Goal: Complete application form

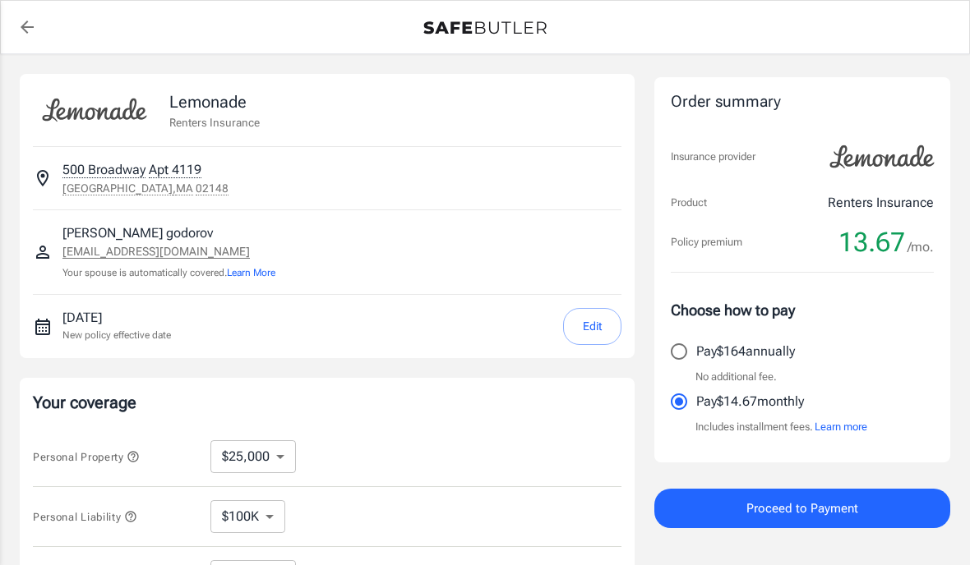
select select "25000"
select select "19500"
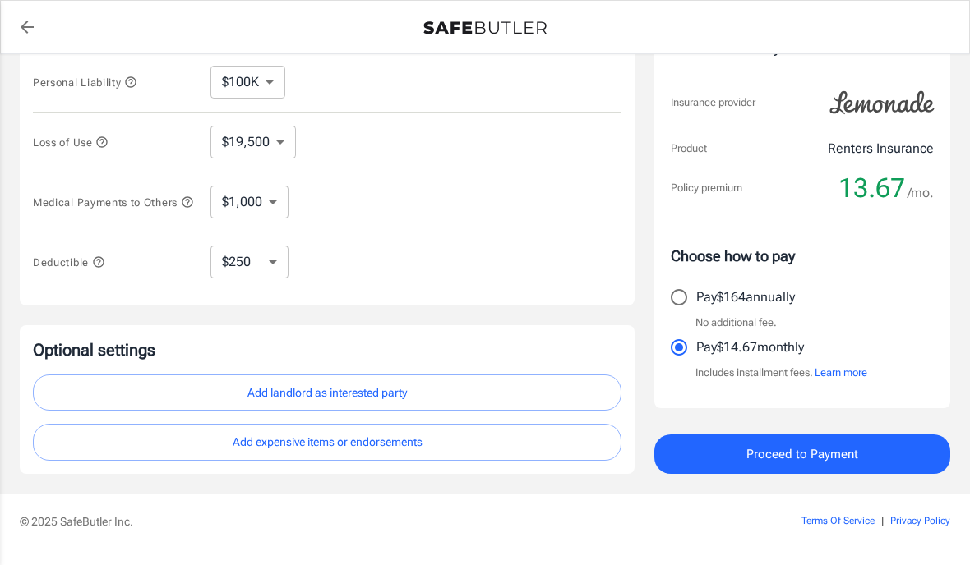
click at [514, 395] on button "Add landlord as interested party" at bounding box center [327, 393] width 588 height 37
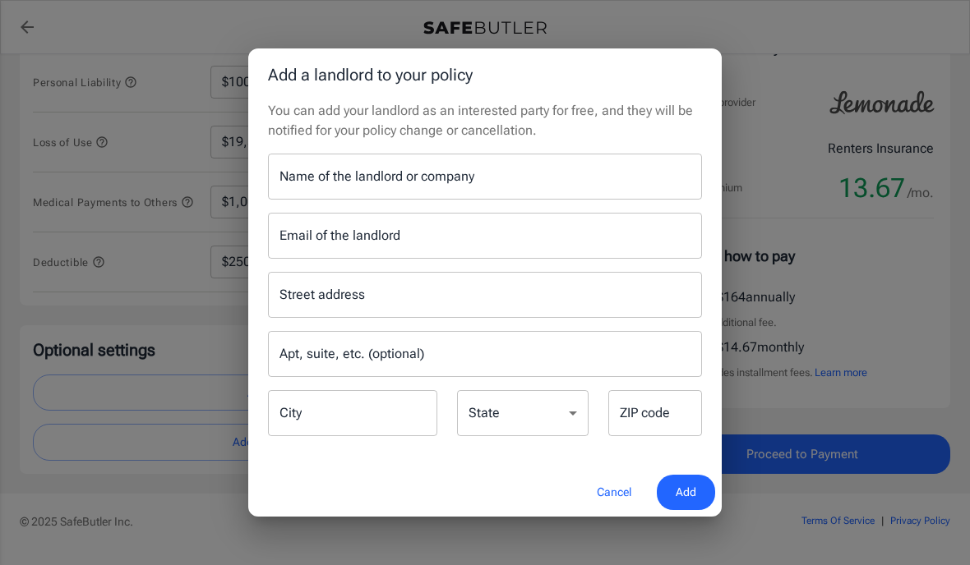
click at [510, 200] on input "Name of the landlord or company" at bounding box center [485, 177] width 434 height 46
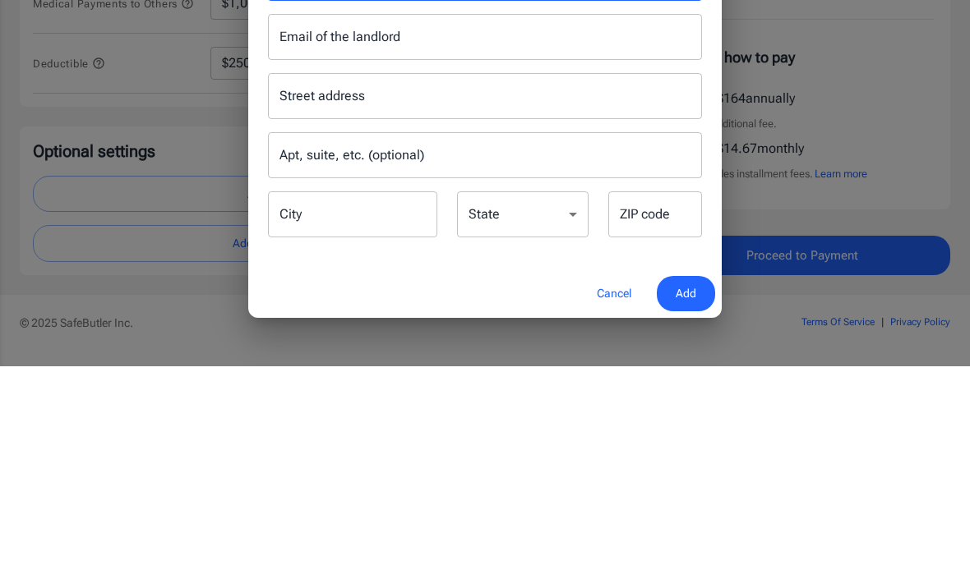
type input "Avanna Cliffside"
click at [487, 279] on input "Street address" at bounding box center [484, 294] width 419 height 31
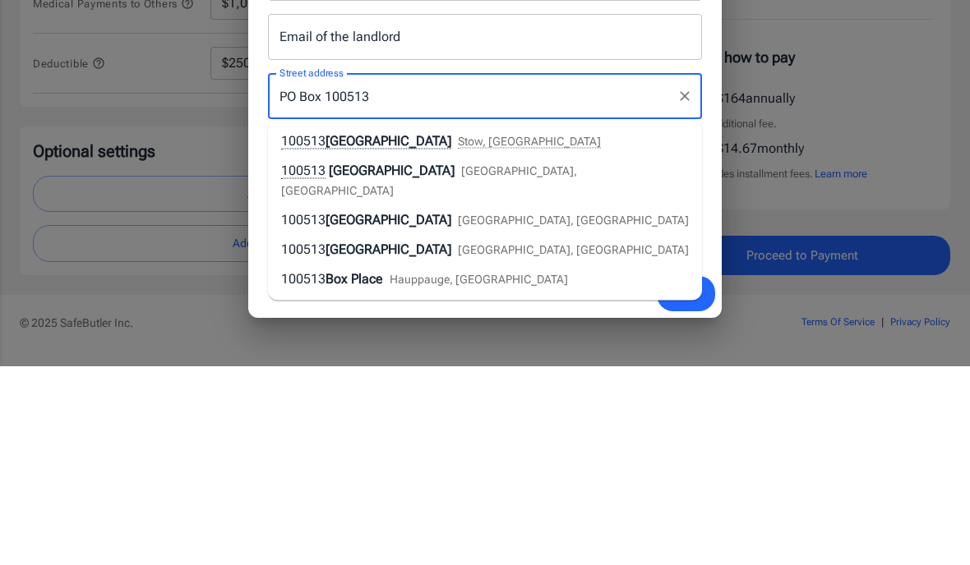
scroll to position [483, 0]
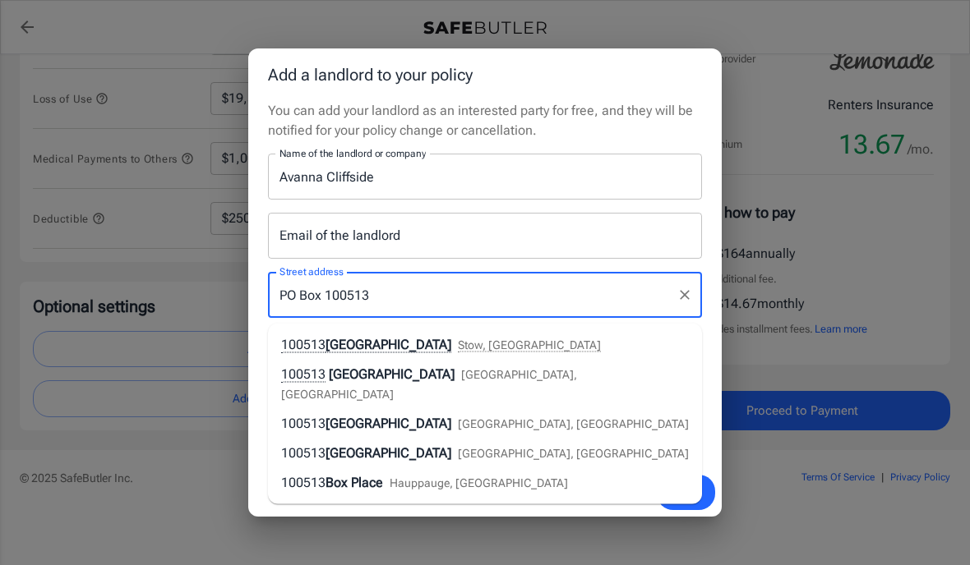
click at [647, 409] on li "[STREET_ADDRESS]" at bounding box center [485, 424] width 434 height 30
type input "[STREET_ADDRESS]"
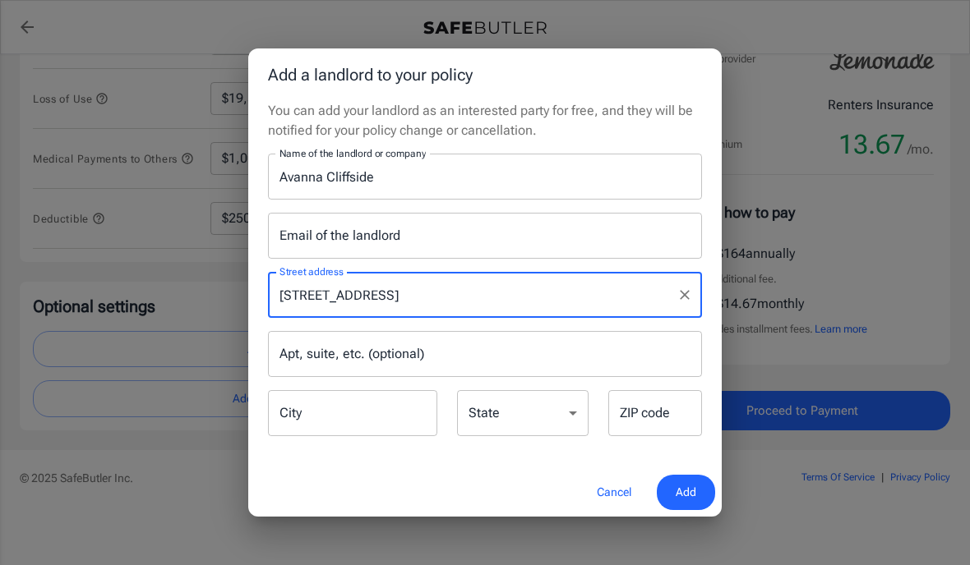
type input "Hopkinton"
select select "MA"
type input "01748"
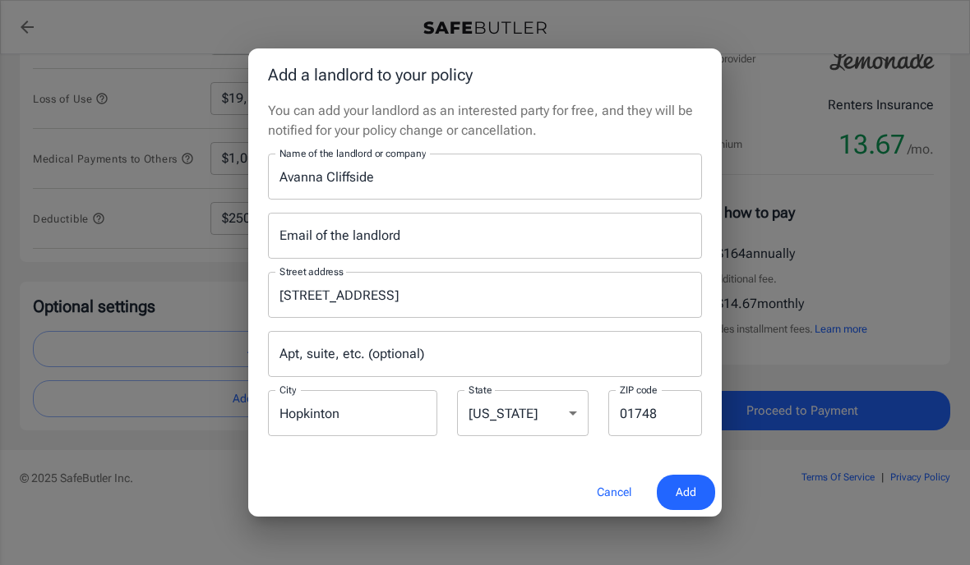
click at [387, 420] on input "Hopkinton" at bounding box center [352, 413] width 169 height 46
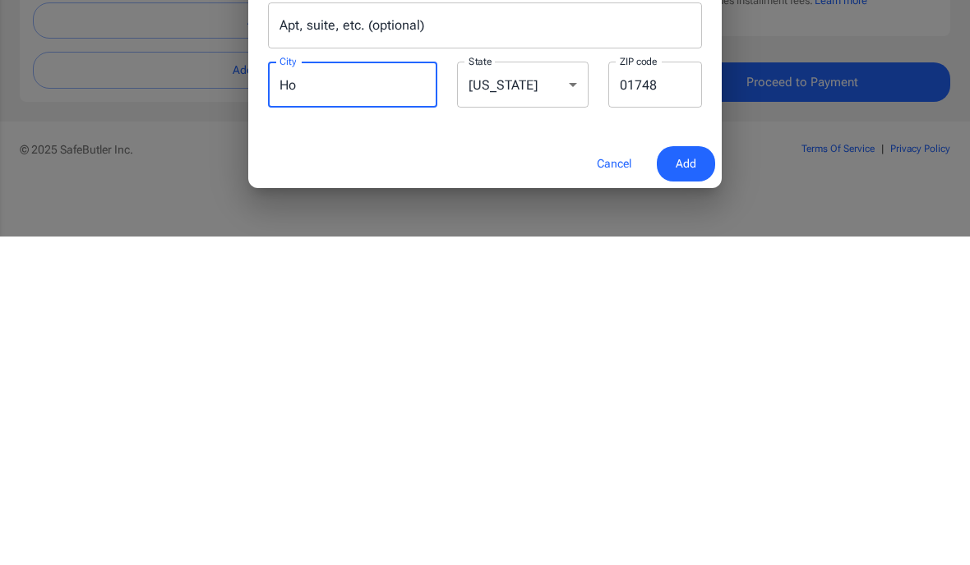
type input "H"
type input "Florcence"
click at [576, 390] on select "[US_STATE] [US_STATE] [US_STATE] [US_STATE] [US_STATE] [US_STATE] [US_STATE] [U…" at bounding box center [522, 413] width 131 height 46
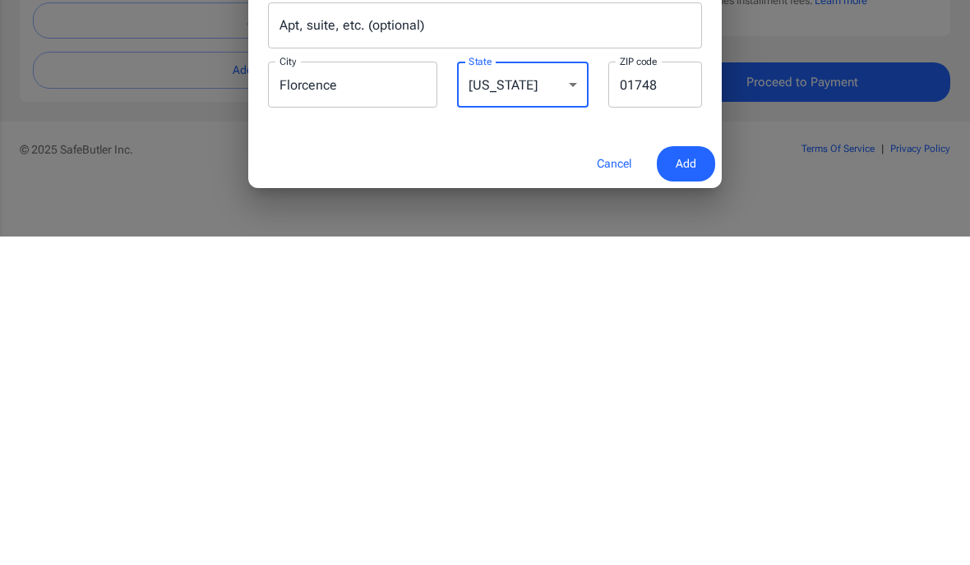
select select "SC"
click at [668, 390] on input "01748" at bounding box center [655, 413] width 94 height 46
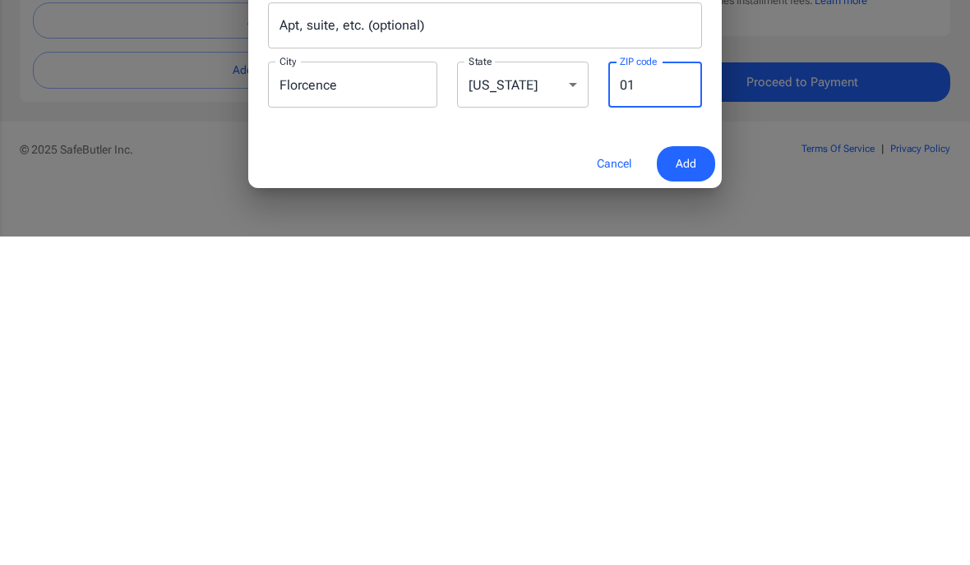
type input "0"
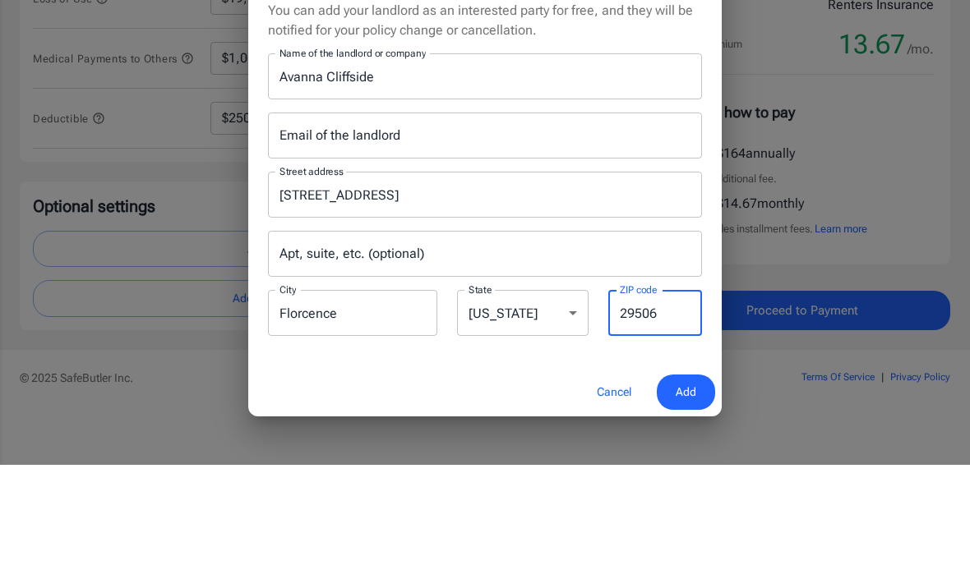
type input "29506"
click at [694, 482] on span "Add" at bounding box center [686, 492] width 21 height 21
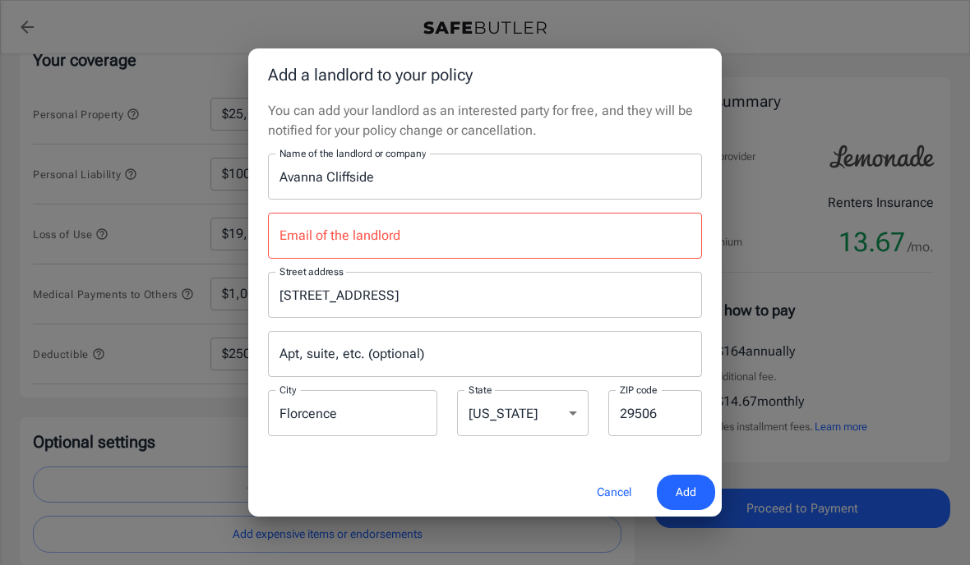
scroll to position [342, 0]
click at [619, 496] on button "Cancel" at bounding box center [614, 492] width 72 height 35
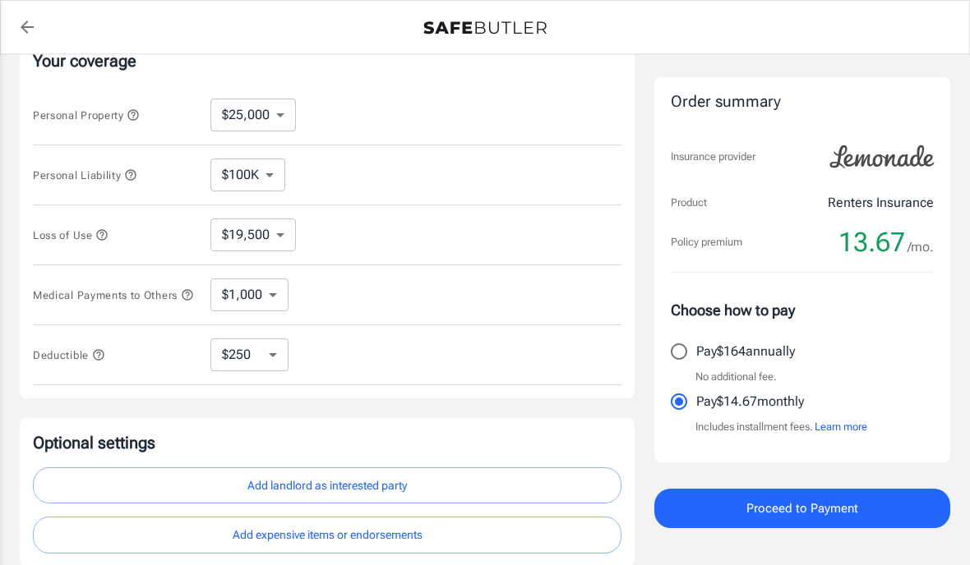
click at [284, 364] on select "$250 $500 $1,000 $2,500" at bounding box center [249, 355] width 78 height 33
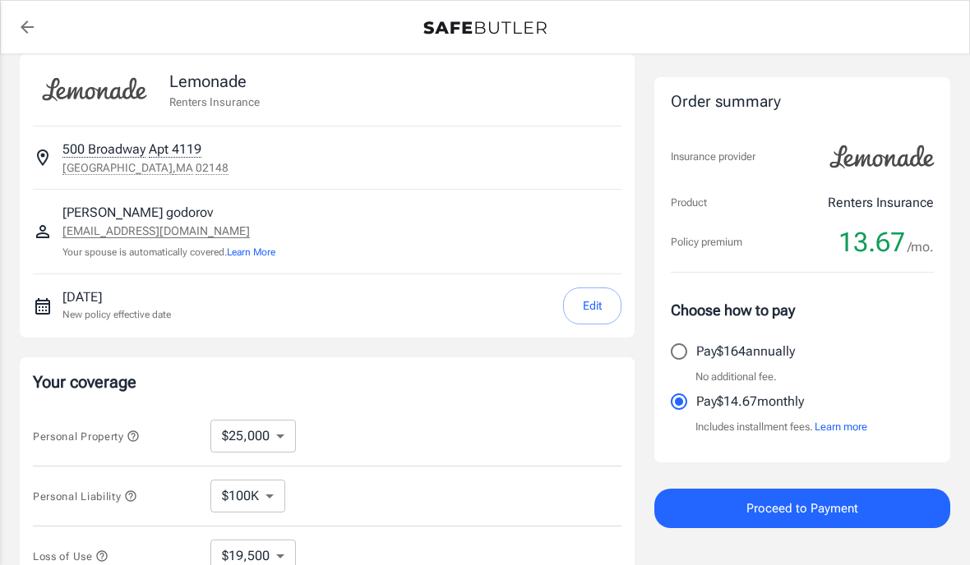
scroll to position [0, 0]
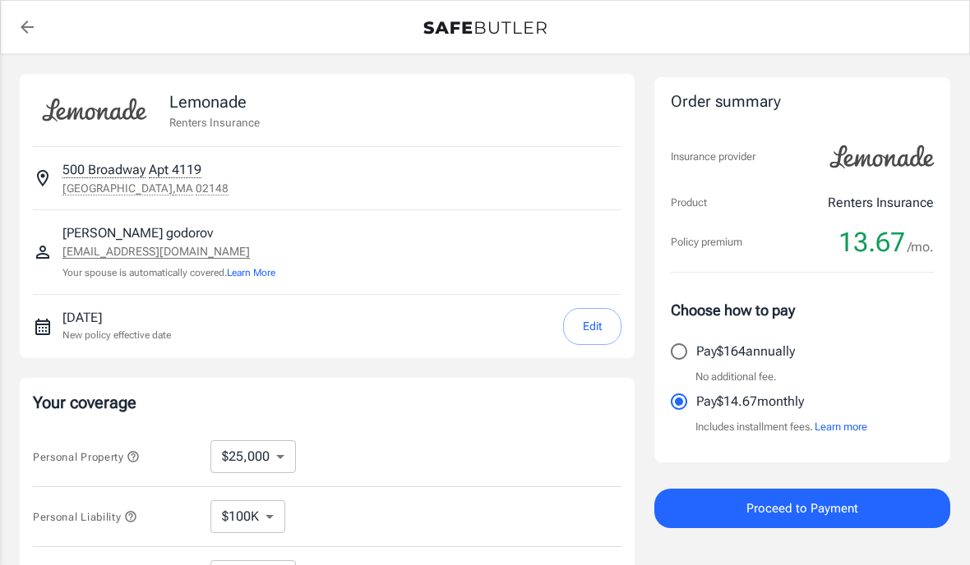
click at [602, 336] on button "Edit" at bounding box center [592, 326] width 58 height 37
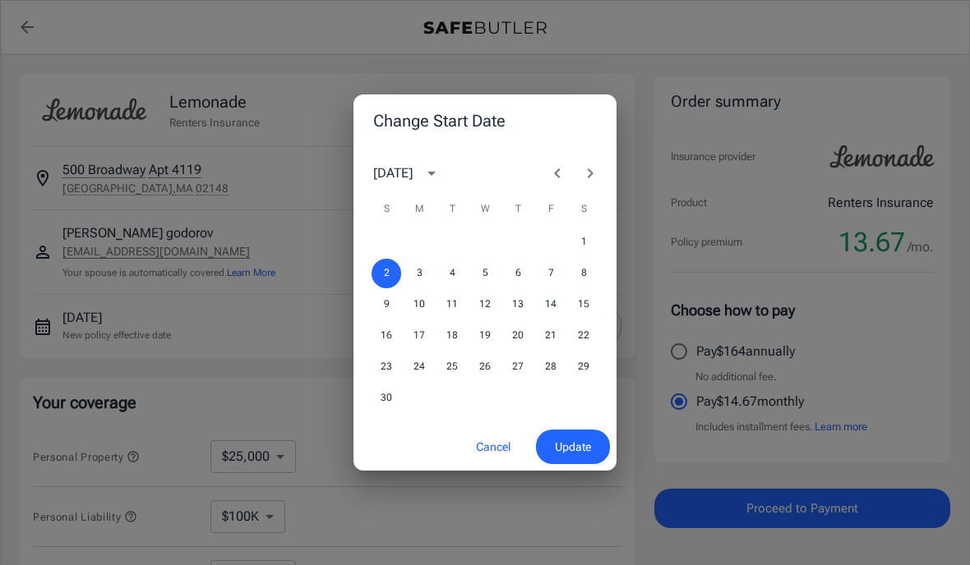
click at [445, 183] on button "calendar view is open, switch to year view" at bounding box center [431, 173] width 28 height 28
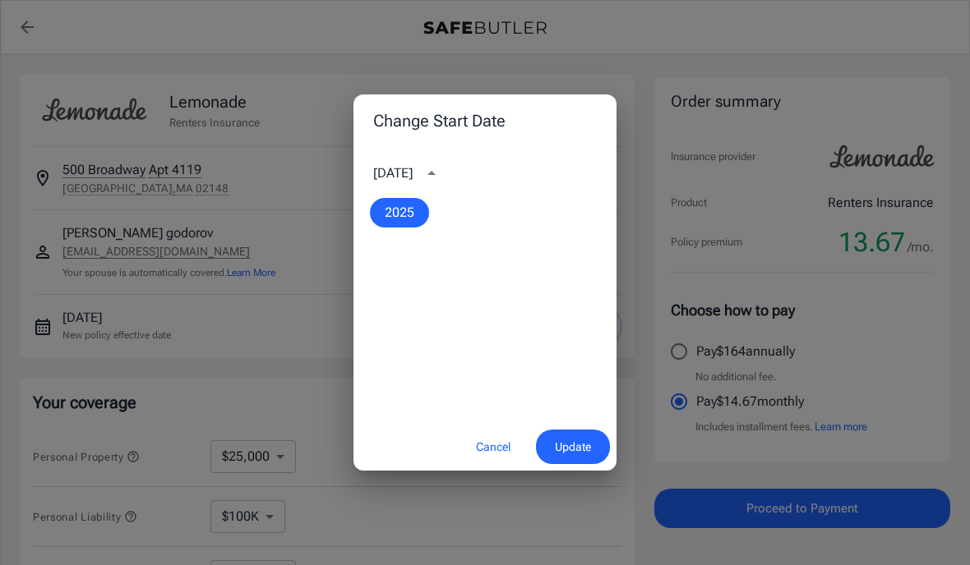
click at [492, 459] on button "Cancel" at bounding box center [493, 447] width 72 height 35
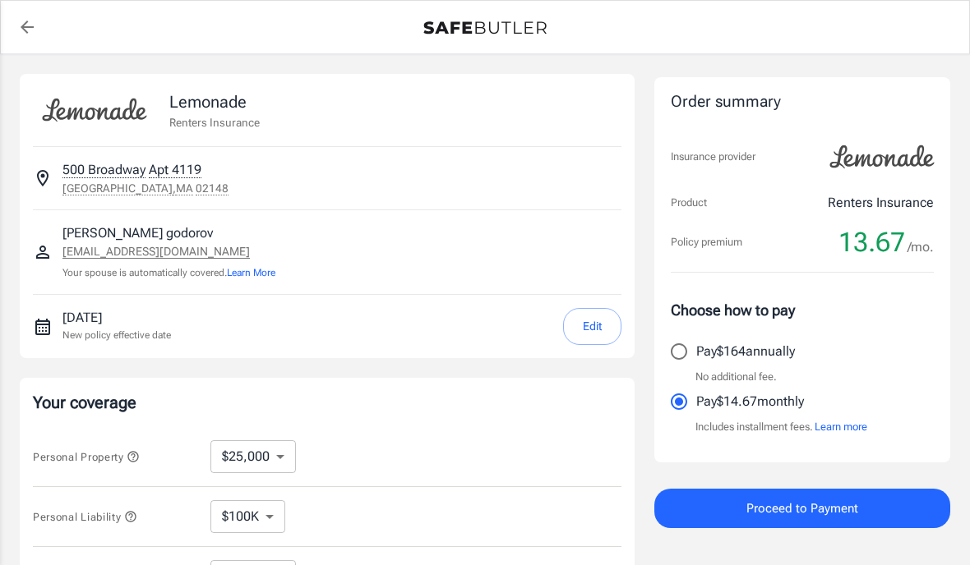
click at [602, 330] on button "Edit" at bounding box center [592, 326] width 58 height 37
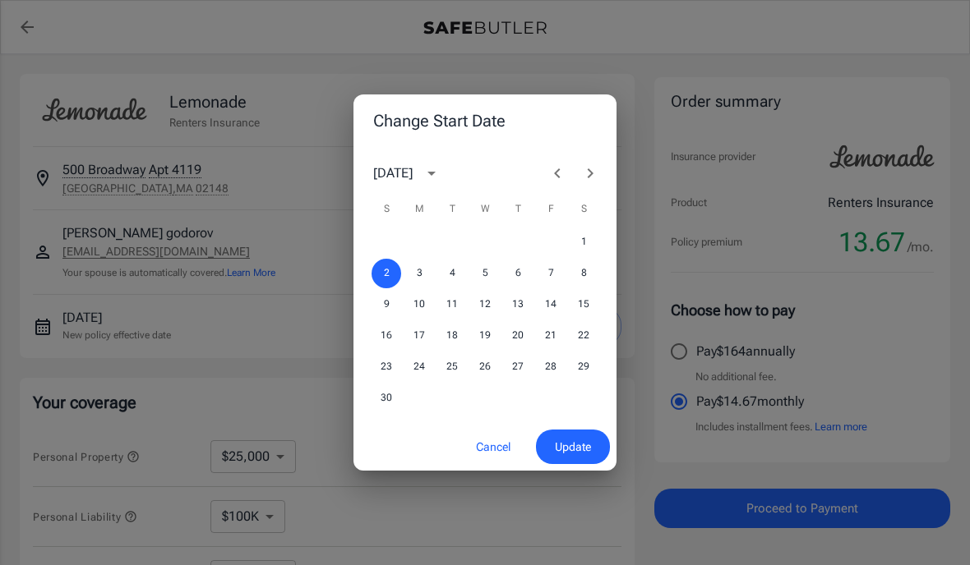
click at [554, 185] on button "Previous month" at bounding box center [557, 173] width 33 height 33
click at [553, 249] on button "3" at bounding box center [551, 243] width 30 height 30
click at [580, 452] on span "Update" at bounding box center [573, 447] width 36 height 21
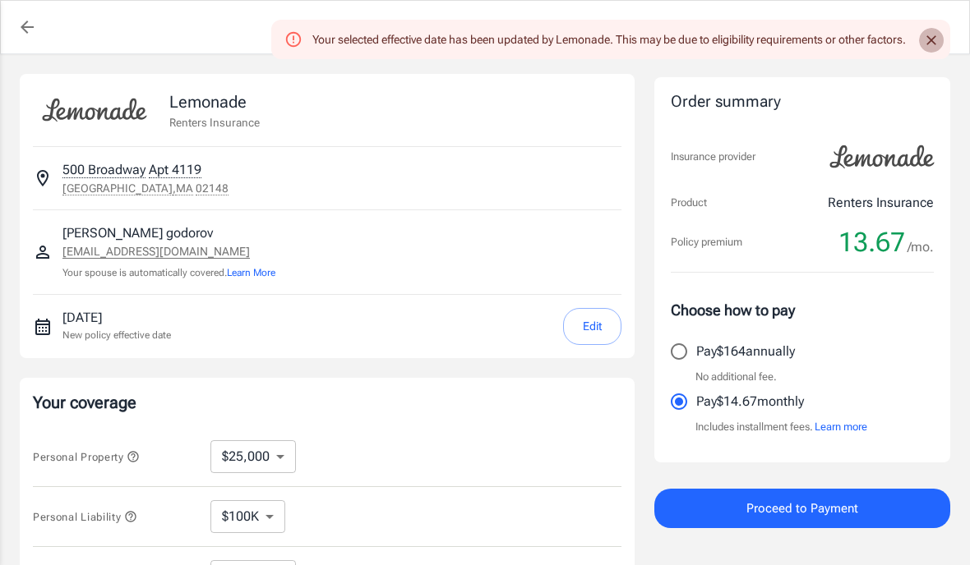
click at [931, 37] on icon "Close" at bounding box center [931, 40] width 16 height 16
